Goal: Task Accomplishment & Management: Manage account settings

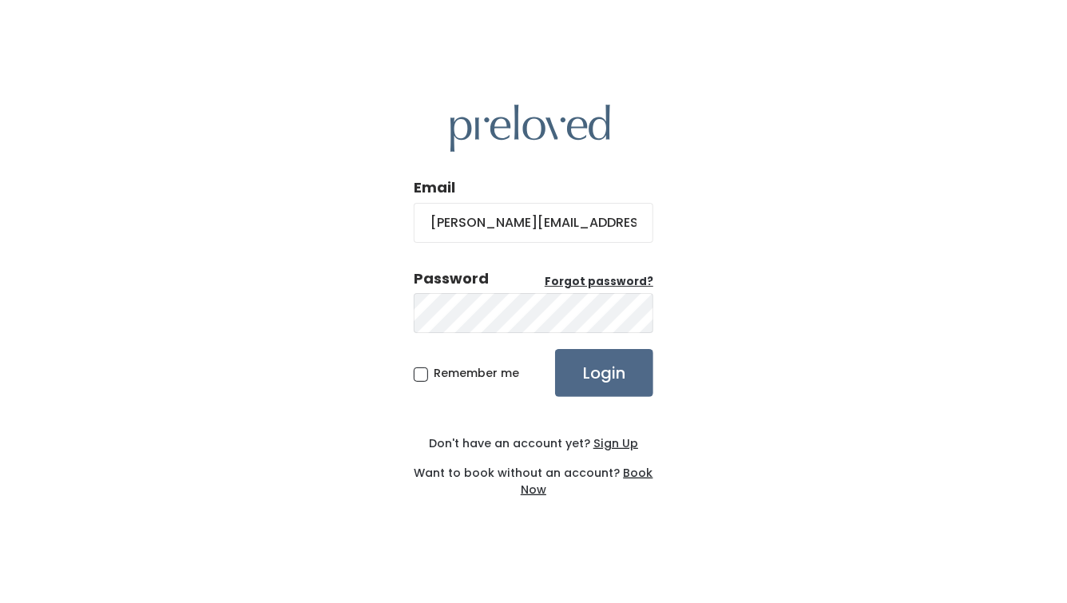
type input "[PERSON_NAME][EMAIL_ADDRESS][DOMAIN_NAME]"
click at [555, 349] on input "Login" at bounding box center [604, 373] width 98 height 48
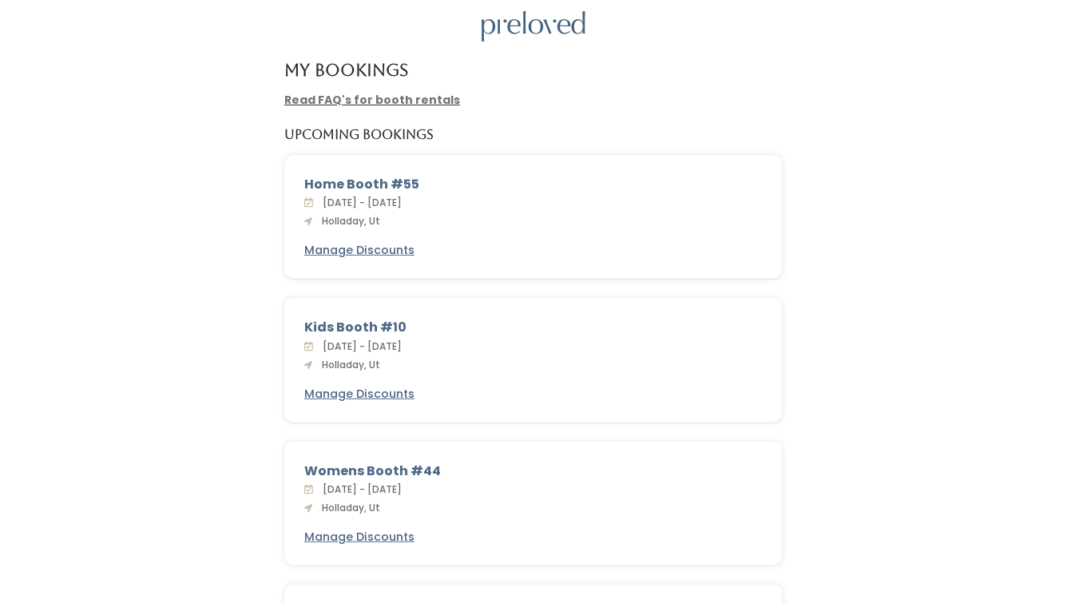
scroll to position [57, 0]
drag, startPoint x: 417, startPoint y: 175, endPoint x: 392, endPoint y: 177, distance: 24.9
click at [392, 177] on div "Home Booth #55" at bounding box center [533, 183] width 458 height 19
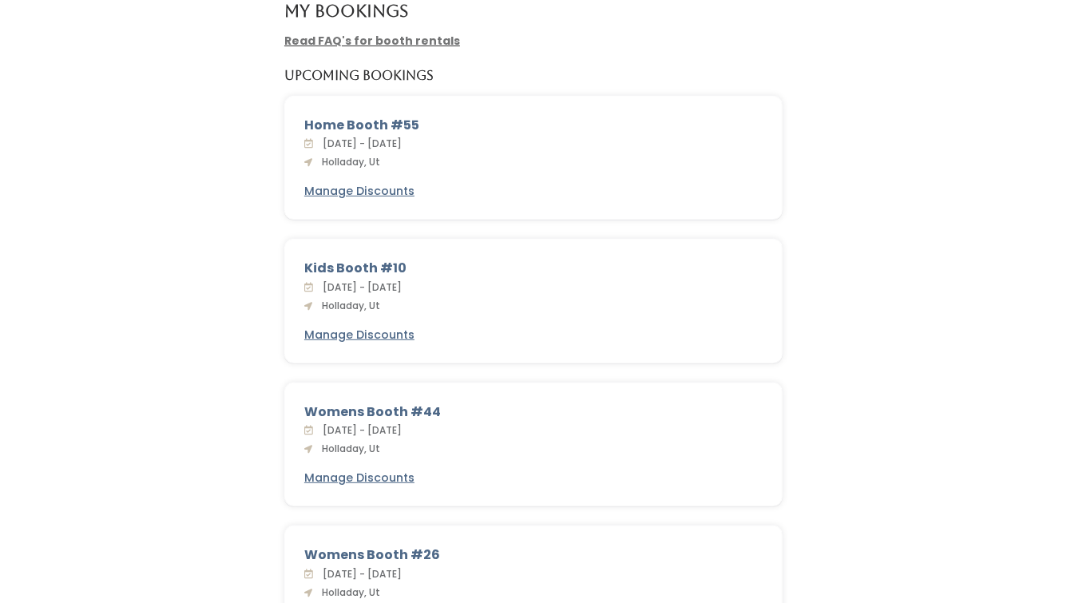
scroll to position [113, 0]
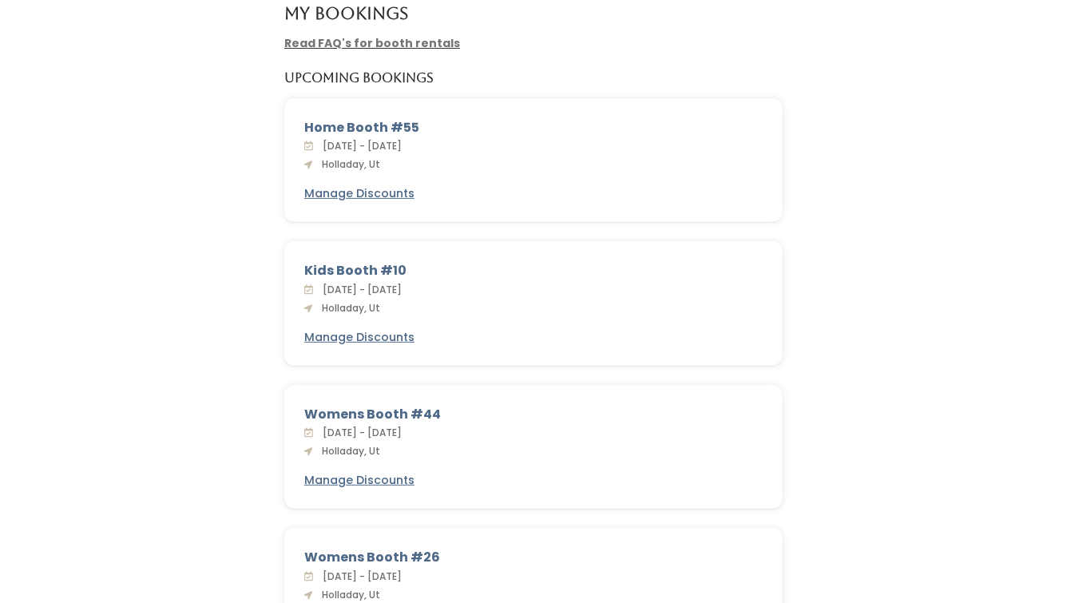
drag, startPoint x: 350, startPoint y: 153, endPoint x: 375, endPoint y: 153, distance: 25.5
click at [375, 153] on div "Sat. Oct 4 - Fri. Oct 10, 2025 Holladay, Ut" at bounding box center [533, 154] width 458 height 35
drag, startPoint x: 338, startPoint y: 148, endPoint x: 409, endPoint y: 145, distance: 70.4
click at [402, 145] on span "Sat. Oct 4 - Fri. Oct 10, 2025" at bounding box center [358, 146] width 85 height 14
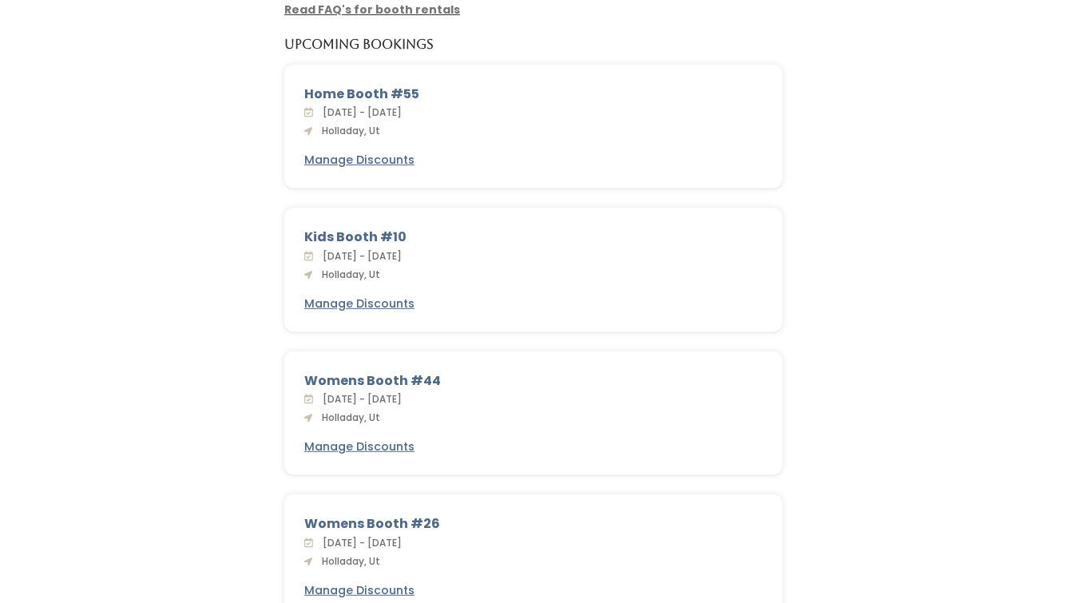
scroll to position [152, 0]
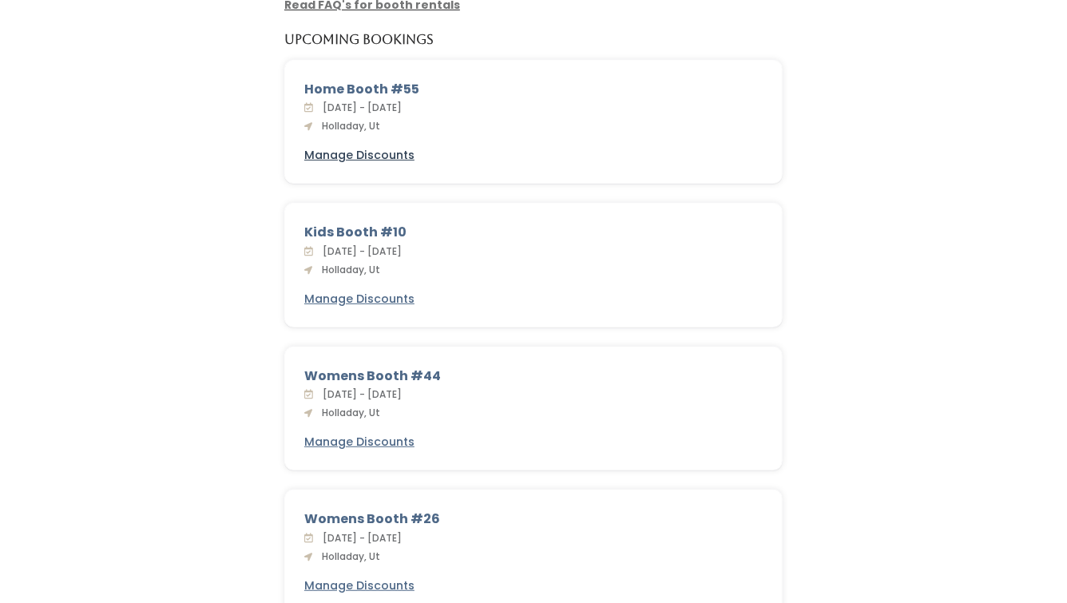
click at [370, 152] on u "Manage Discounts" at bounding box center [359, 155] width 110 height 16
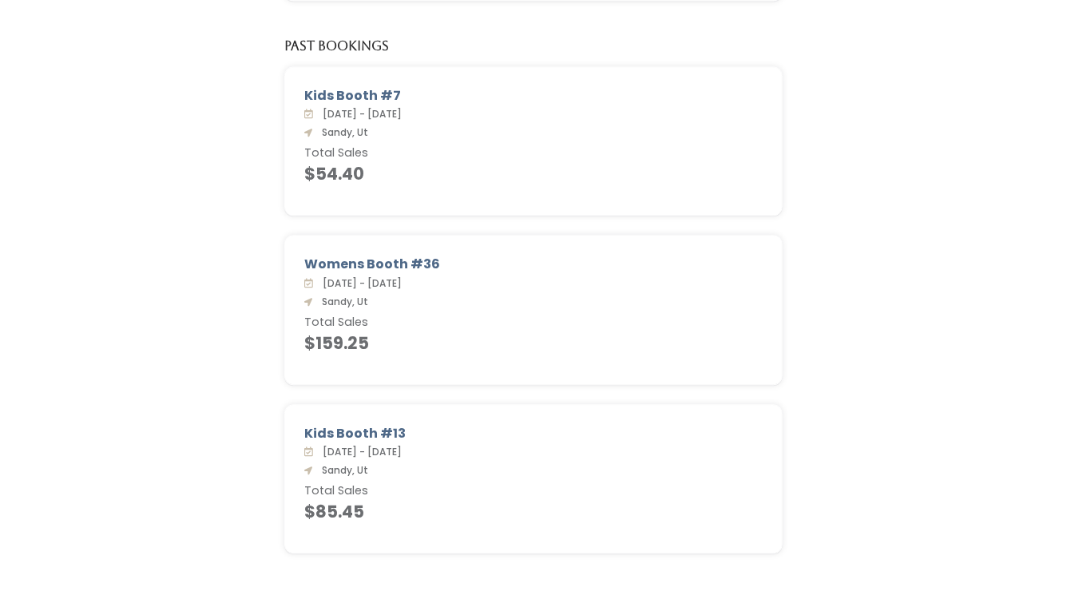
scroll to position [1627, 0]
drag, startPoint x: 374, startPoint y: 329, endPoint x: 302, endPoint y: 328, distance: 71.9
click at [302, 329] on div "Womens Booth #36 Sat. Oct 5 - Fri. Oct 11, 2024 Sandy, Ut Total Sales $159.25" at bounding box center [533, 307] width 497 height 148
click at [488, 368] on div "Womens Booth #36 Sat. Oct 5 - Fri. Oct 11, 2024 Sandy, Ut Total Sales $159.25" at bounding box center [533, 307] width 497 height 148
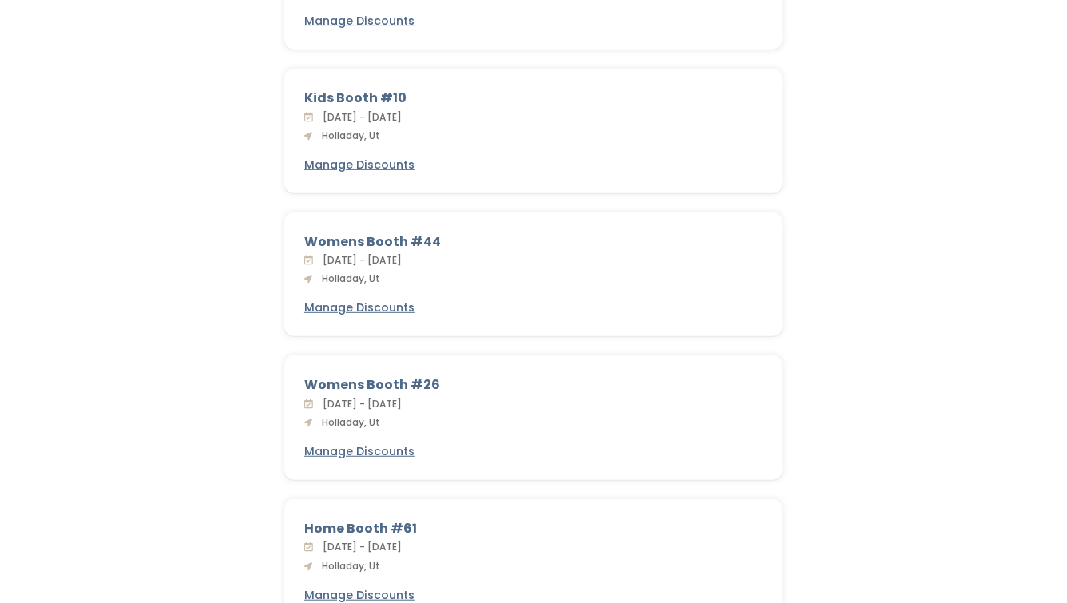
scroll to position [267, 0]
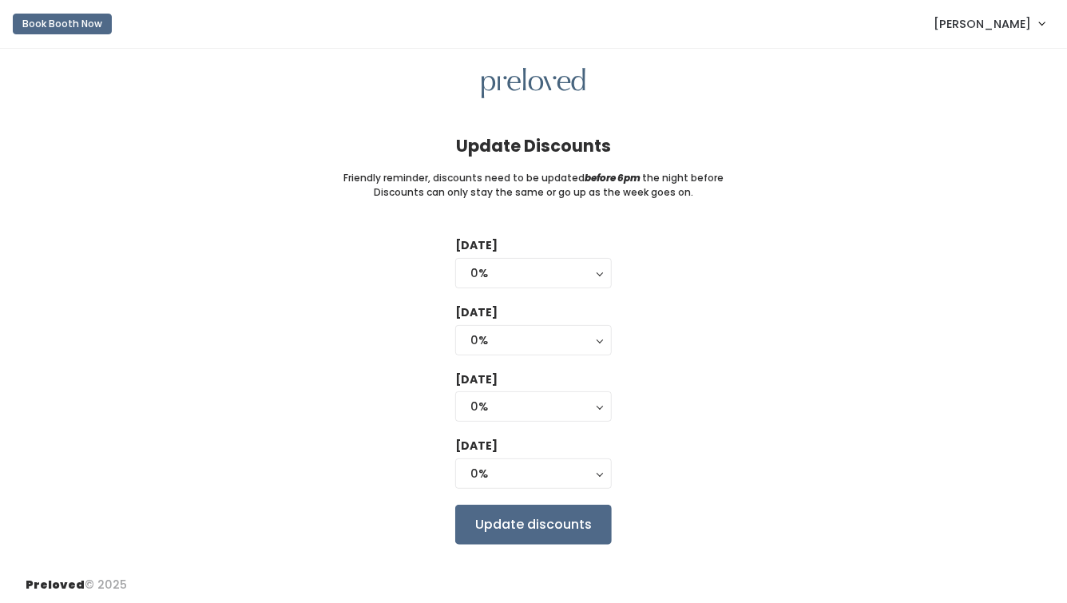
click at [544, 292] on form "[DATE] 0% 25% 50% 75% 90% 0% [DATE] 0% 25% 50% 75% 90% 0% [DATE] 0% 25% 50% 75%…" at bounding box center [533, 390] width 156 height 307
click at [548, 280] on div "0%" at bounding box center [533, 273] width 126 height 18
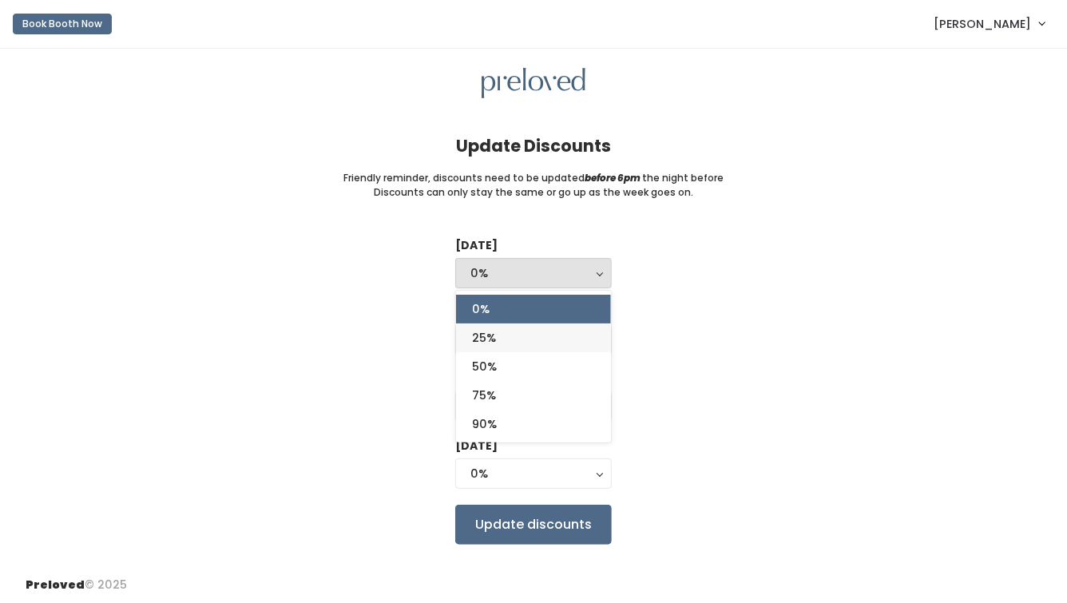
click at [535, 345] on link "25%" at bounding box center [533, 337] width 155 height 29
select select "25%"
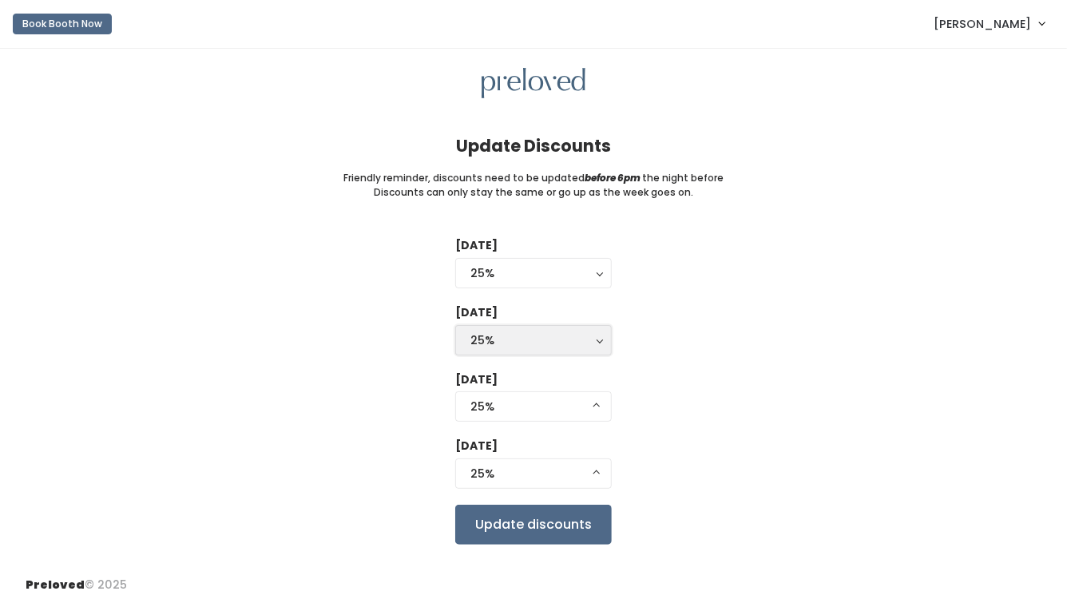
click at [536, 353] on button "25%" at bounding box center [533, 340] width 156 height 30
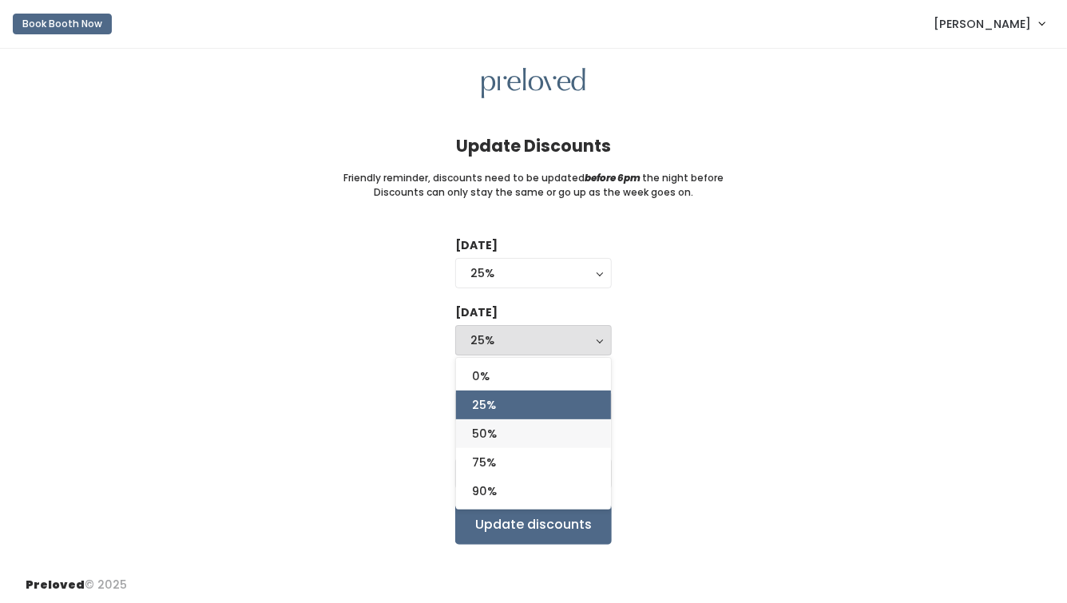
click at [520, 434] on link "50%" at bounding box center [533, 433] width 155 height 29
select select "50%"
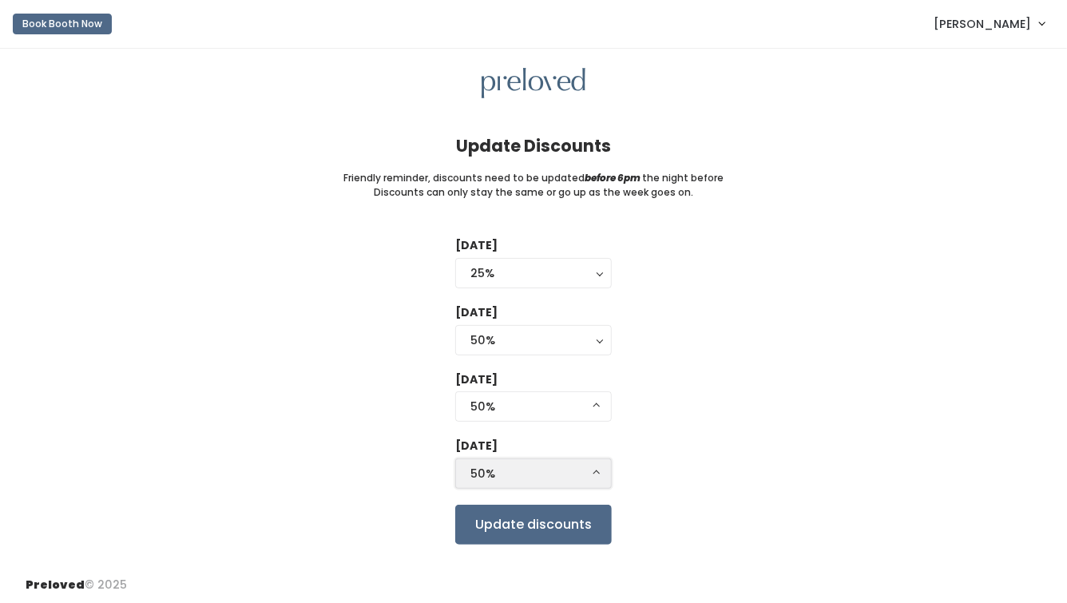
click at [575, 486] on button "50%" at bounding box center [533, 473] width 156 height 30
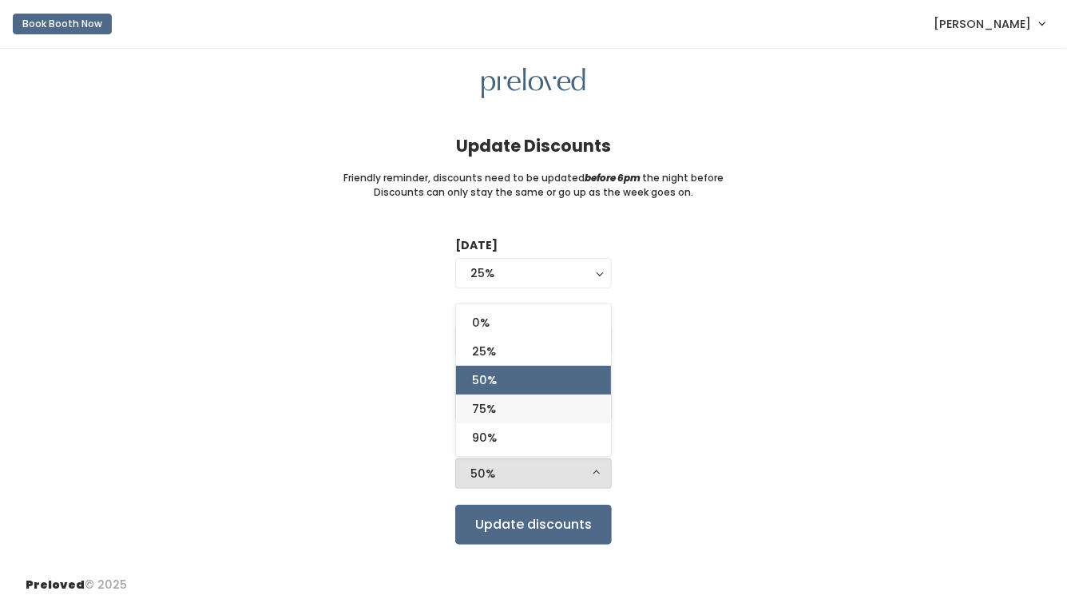
click at [556, 413] on link "75%" at bounding box center [533, 408] width 155 height 29
select select "75%"
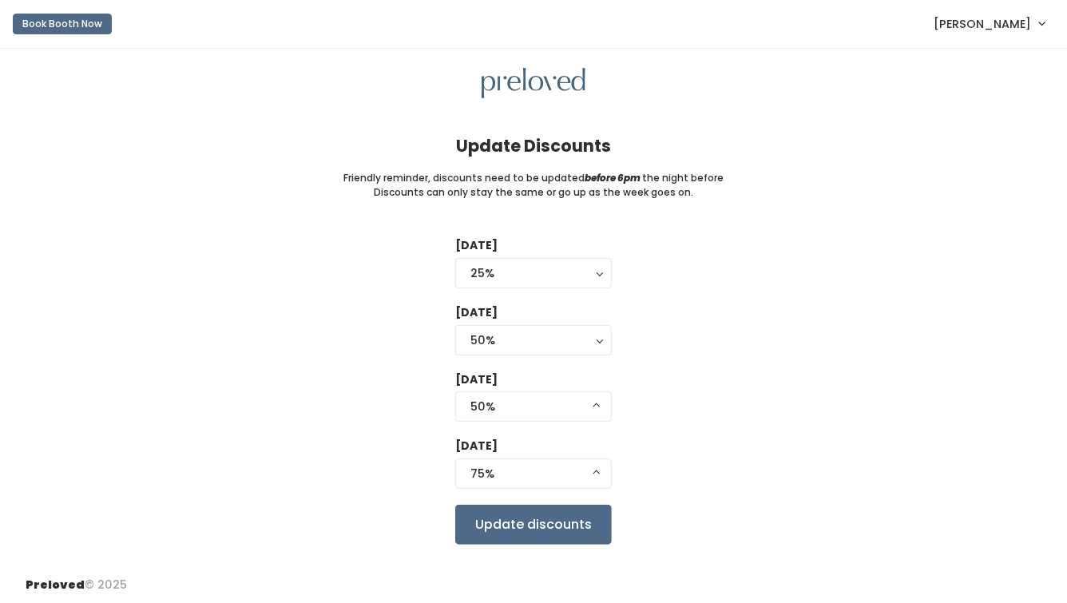
click at [699, 441] on div "[DATE] 0% 25% 50% 75% 90% 25% 0% 25% 50% 75% 90% [DATE] 0% 25% 50% 75% 90% 50% …" at bounding box center [533, 390] width 1015 height 307
